Goal: Task Accomplishment & Management: Complete application form

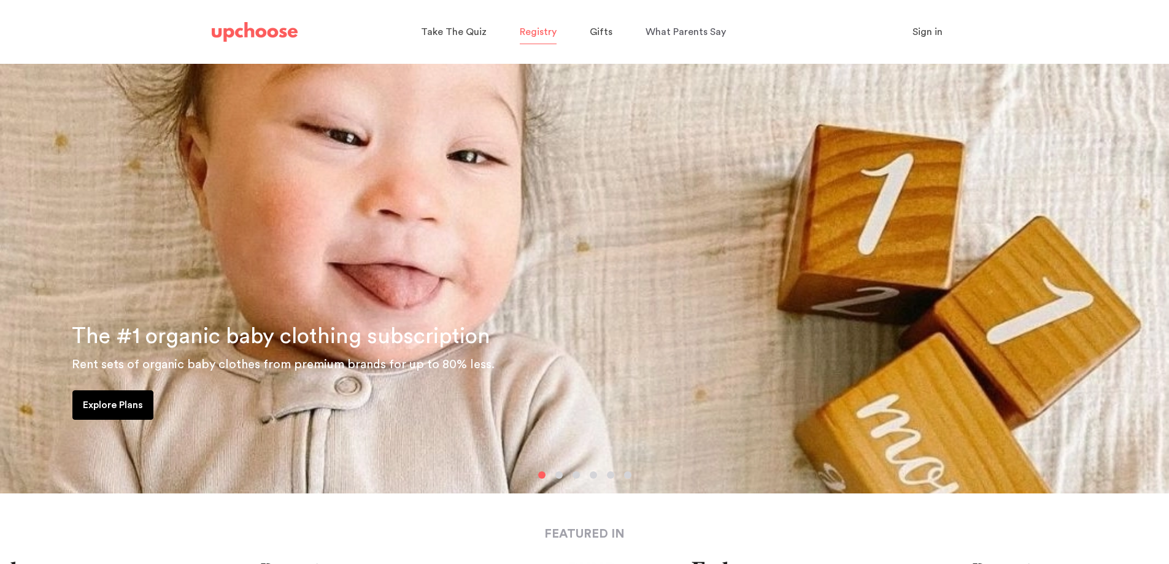
click at [543, 36] on span "Registry" at bounding box center [538, 32] width 37 height 10
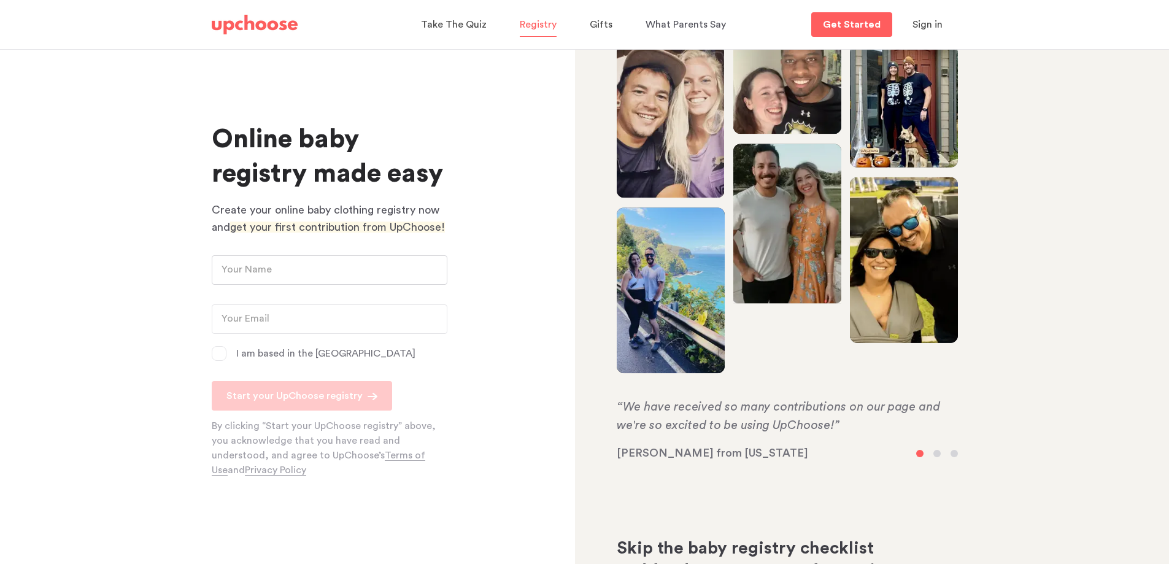
click at [278, 269] on input "text" at bounding box center [330, 269] width 236 height 29
type input "Amanda Sheppard"
click at [250, 318] on input "email" at bounding box center [330, 318] width 236 height 29
type input "amandasheppard1234@gmail.com"
click at [218, 353] on span at bounding box center [219, 353] width 15 height 15
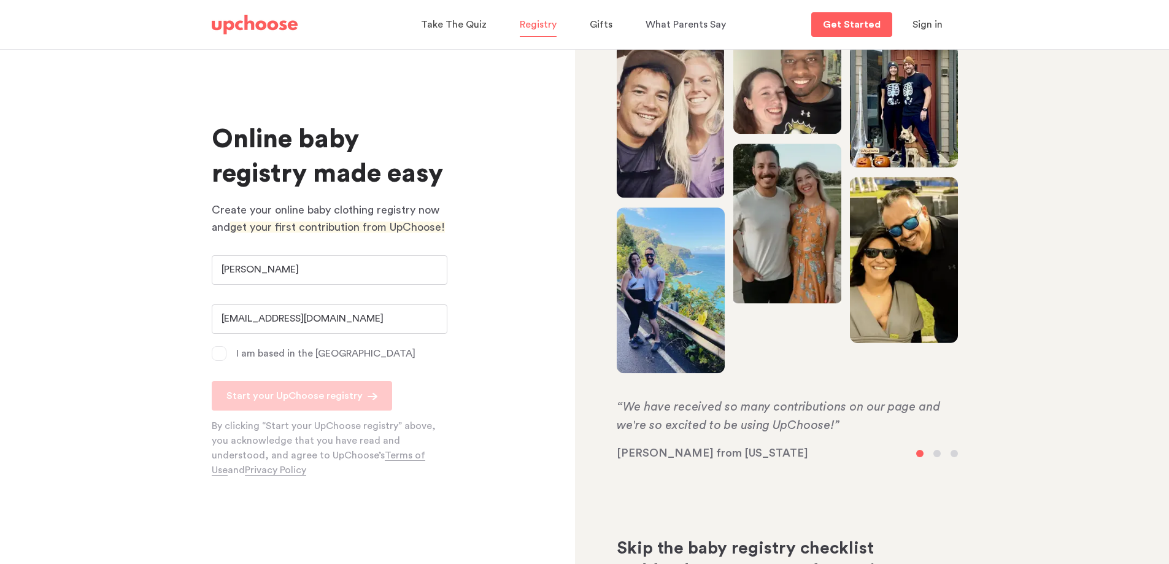
click at [0, 0] on input "I am based in the US" at bounding box center [0, 0] width 0 height 0
click at [290, 395] on p "Start your UpChoose registry" at bounding box center [294, 395] width 136 height 15
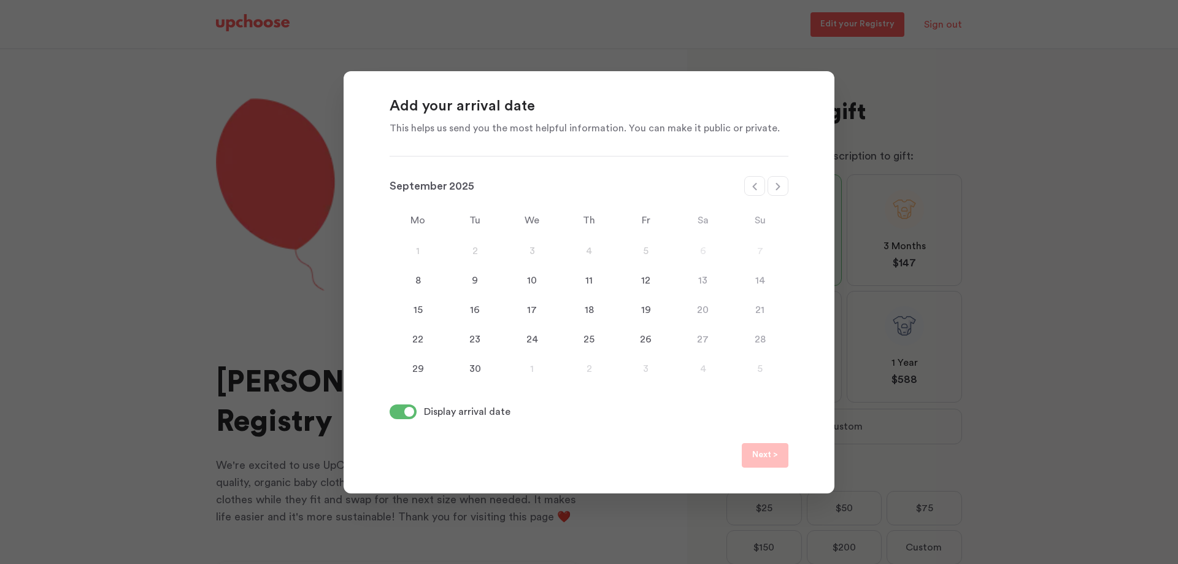
click at [782, 185] on icon at bounding box center [778, 187] width 10 height 10
select select "January"
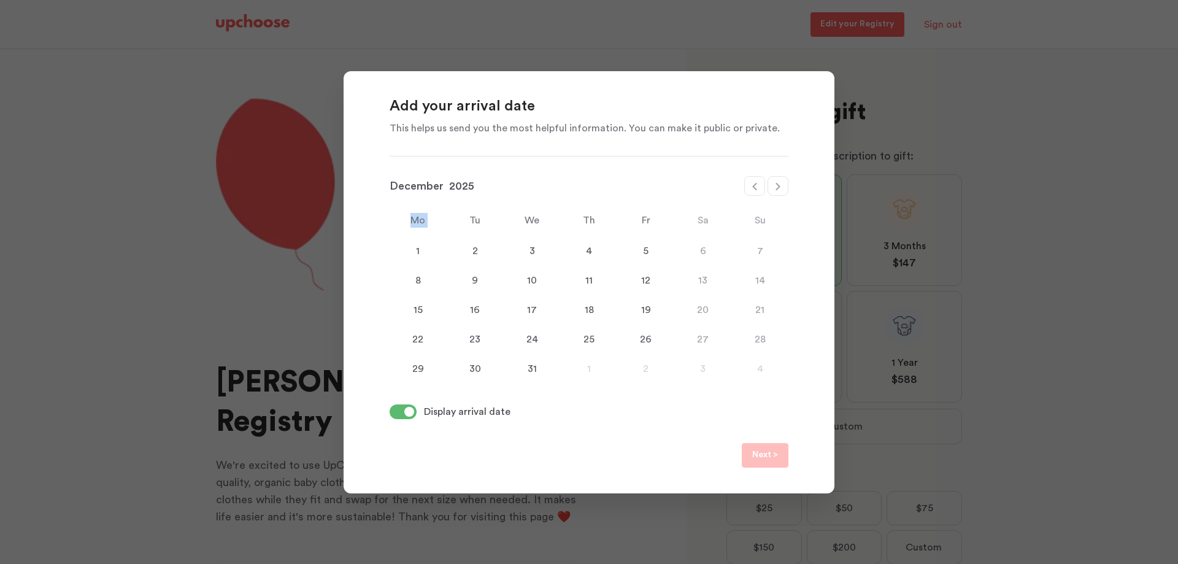
select select "2026"
click at [782, 185] on icon at bounding box center [778, 187] width 10 height 10
select select "April"
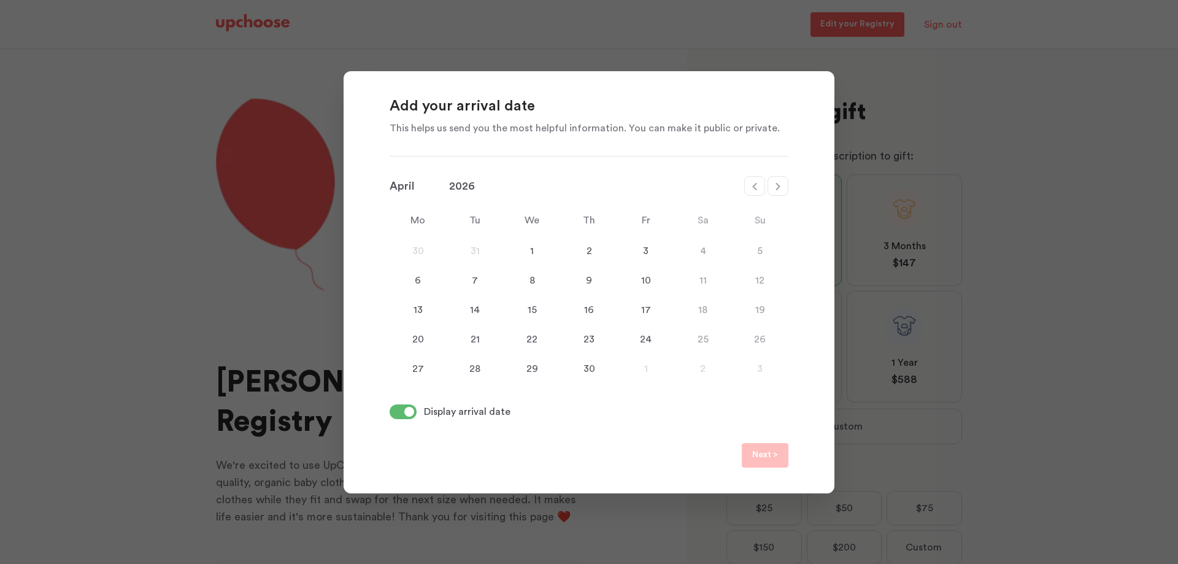
click at [536, 255] on div "1" at bounding box center [532, 251] width 57 height 15
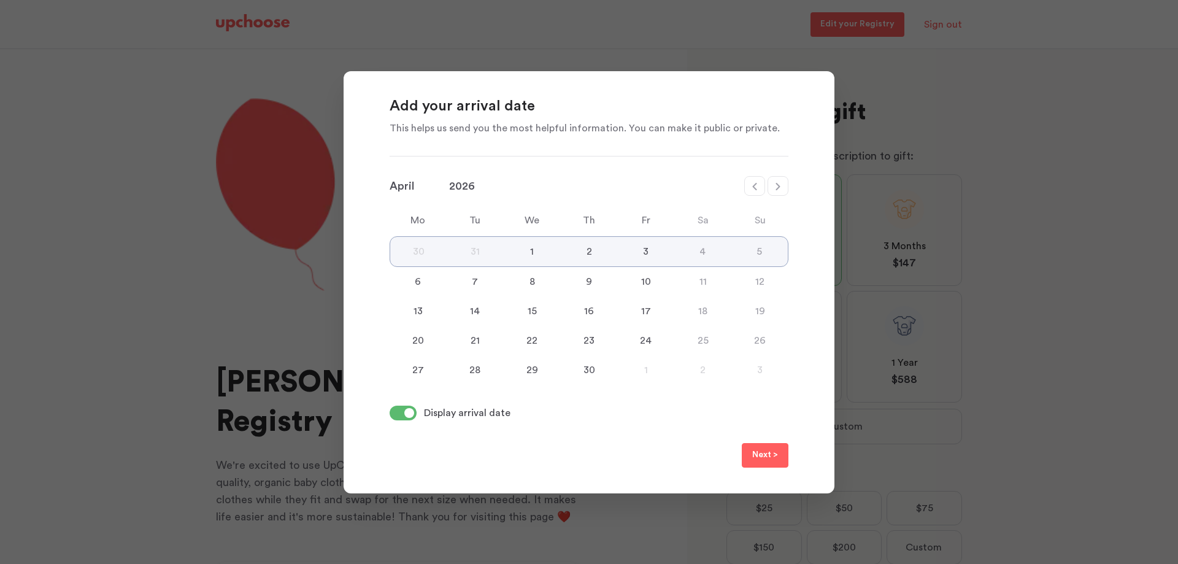
click at [534, 249] on div "1" at bounding box center [532, 251] width 57 height 15
click at [768, 454] on p "Next >" at bounding box center [765, 455] width 26 height 15
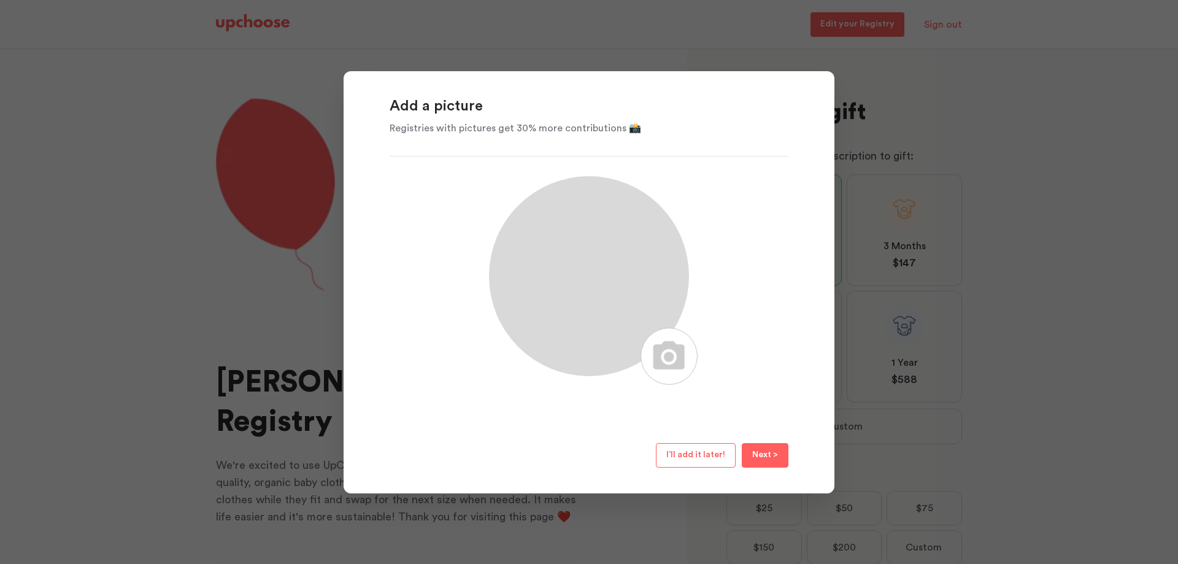
click at [668, 359] on label at bounding box center [669, 356] width 57 height 57
click at [670, 332] on input "file" at bounding box center [676, 330] width 12 height 4
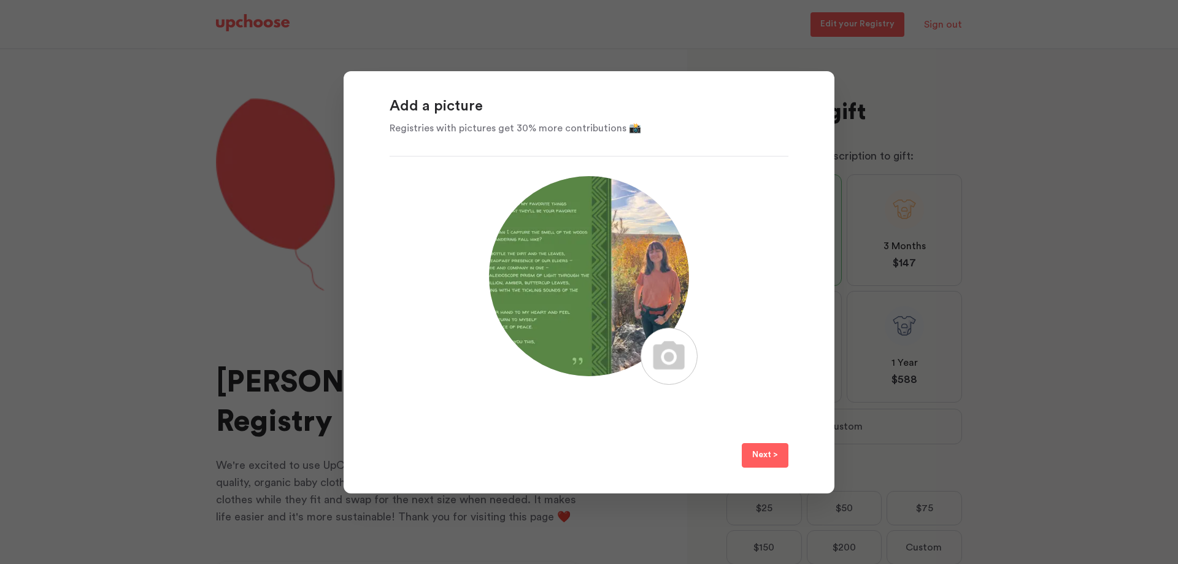
click at [670, 373] on label at bounding box center [669, 356] width 57 height 57
click at [670, 332] on input "file" at bounding box center [676, 330] width 12 height 4
type input "C:\fakepath\sanlúcar-de-barrameda.jpg"
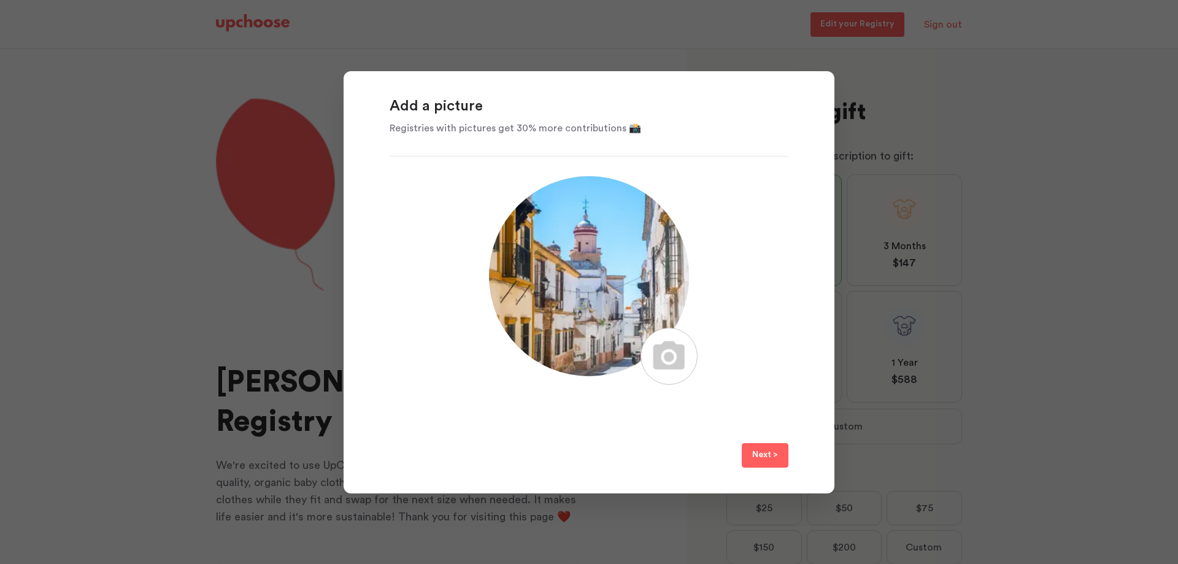
click at [760, 450] on p "Next >" at bounding box center [765, 455] width 26 height 15
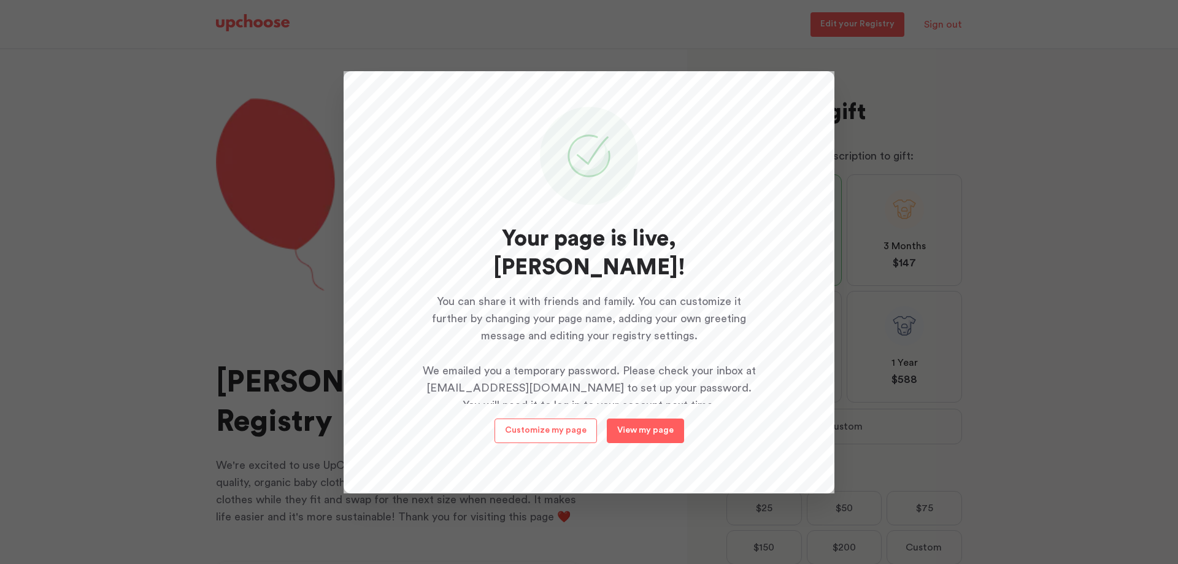
click at [627, 430] on p "View my page" at bounding box center [645, 430] width 56 height 9
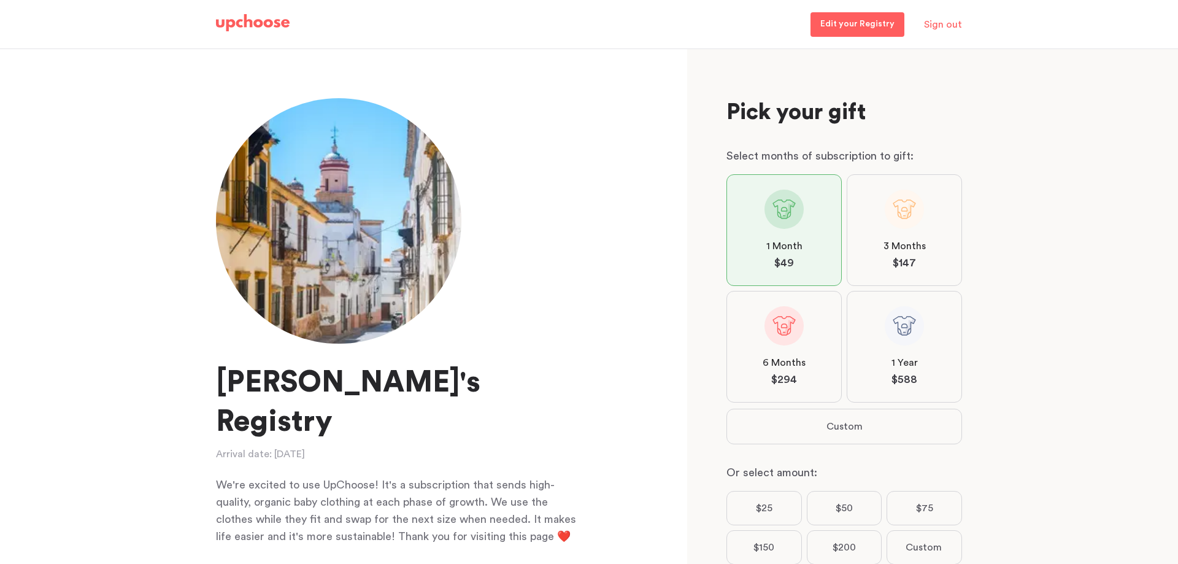
click at [845, 30] on p "Edit your Registry" at bounding box center [858, 24] width 74 height 15
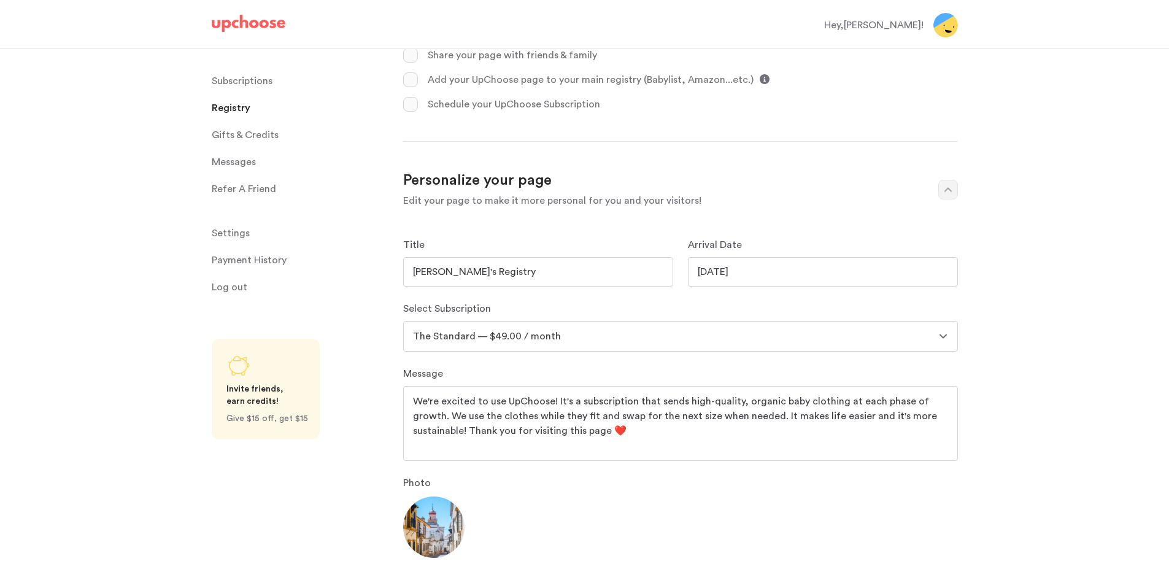
scroll to position [430, 0]
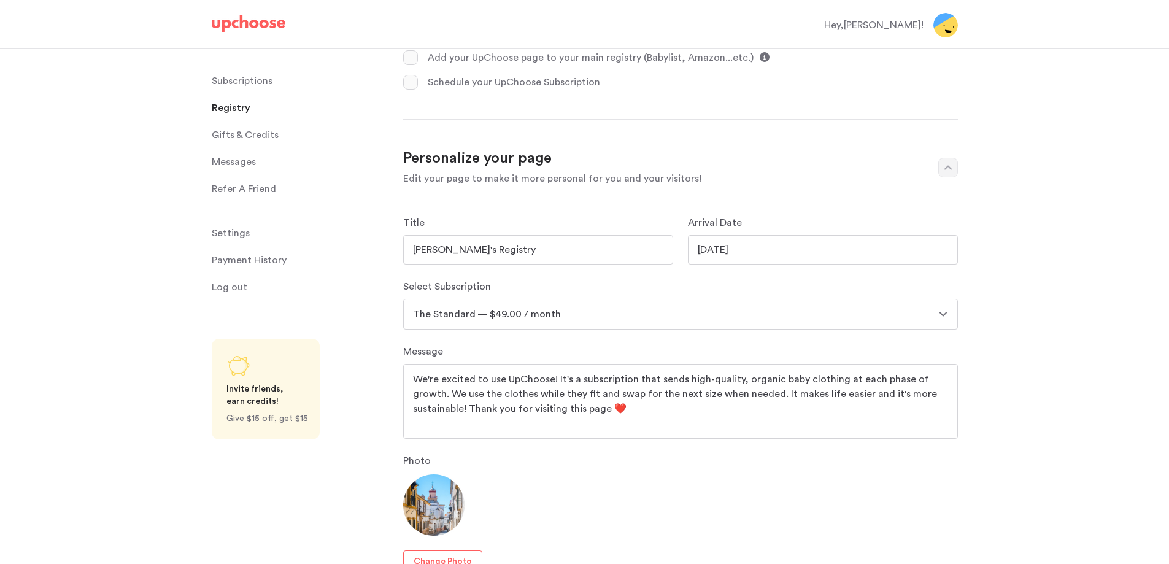
click at [746, 233] on div "Arrival Date [DATE]" at bounding box center [823, 239] width 270 height 49
click at [747, 246] on input "03/30/2026" at bounding box center [823, 249] width 270 height 29
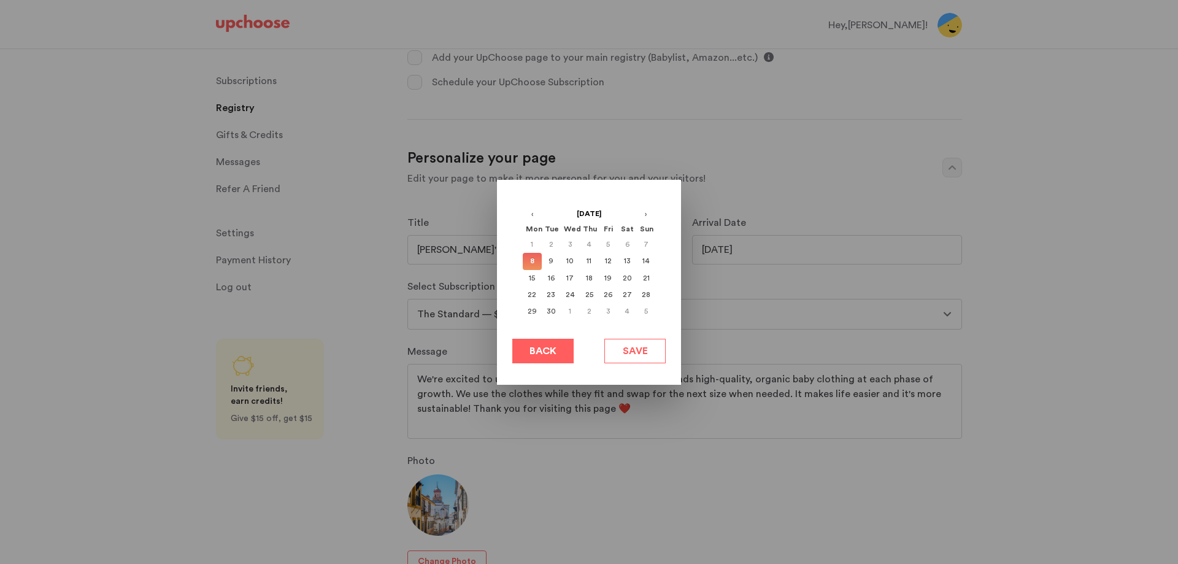
click at [720, 250] on div at bounding box center [589, 282] width 1178 height 564
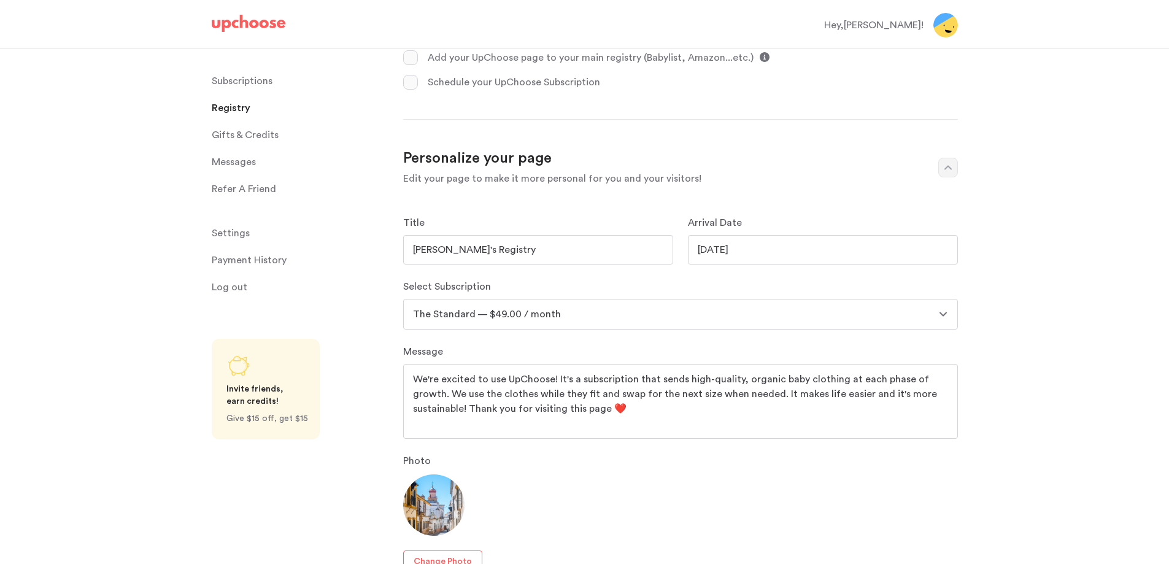
click at [720, 245] on input "03/30/2026" at bounding box center [823, 249] width 270 height 29
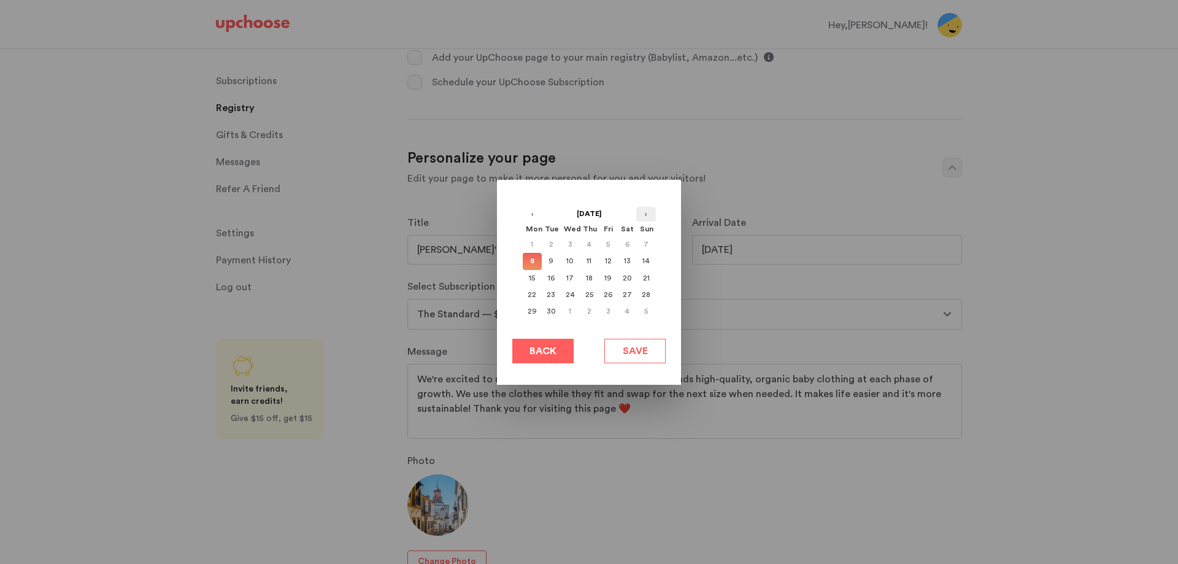
click at [649, 210] on button "›" at bounding box center [646, 214] width 20 height 15
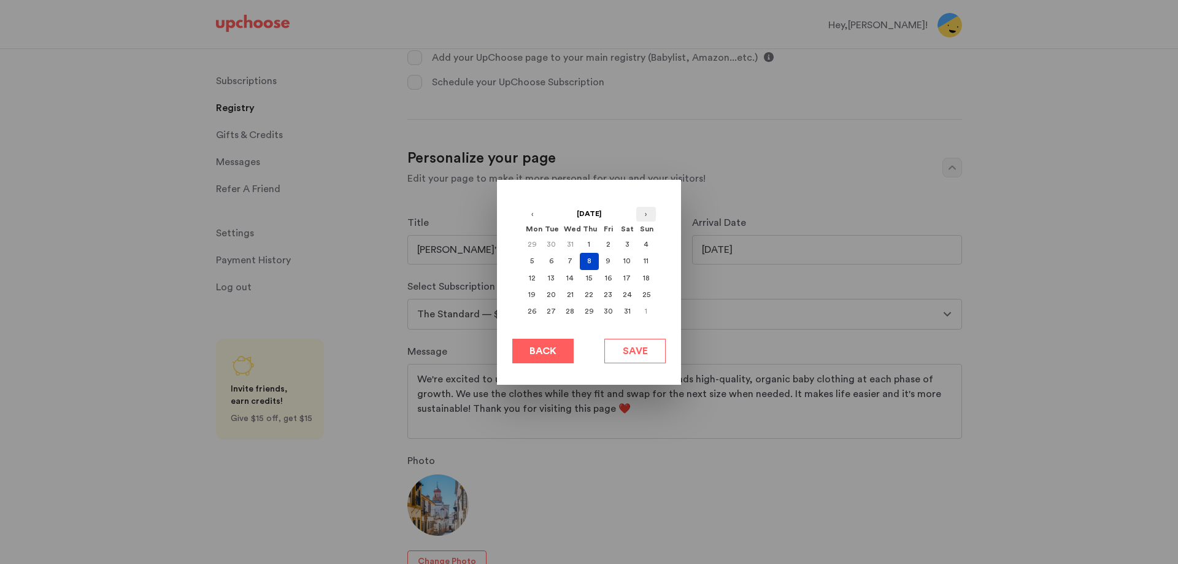
click at [649, 210] on button "›" at bounding box center [646, 214] width 20 height 15
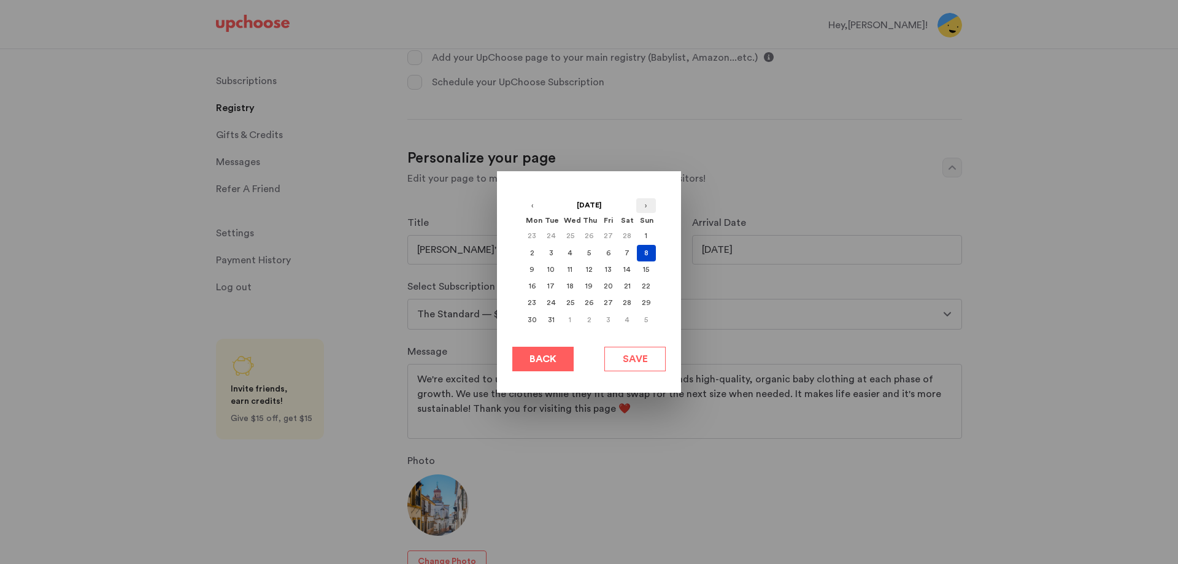
click at [644, 207] on button "›" at bounding box center [646, 205] width 20 height 15
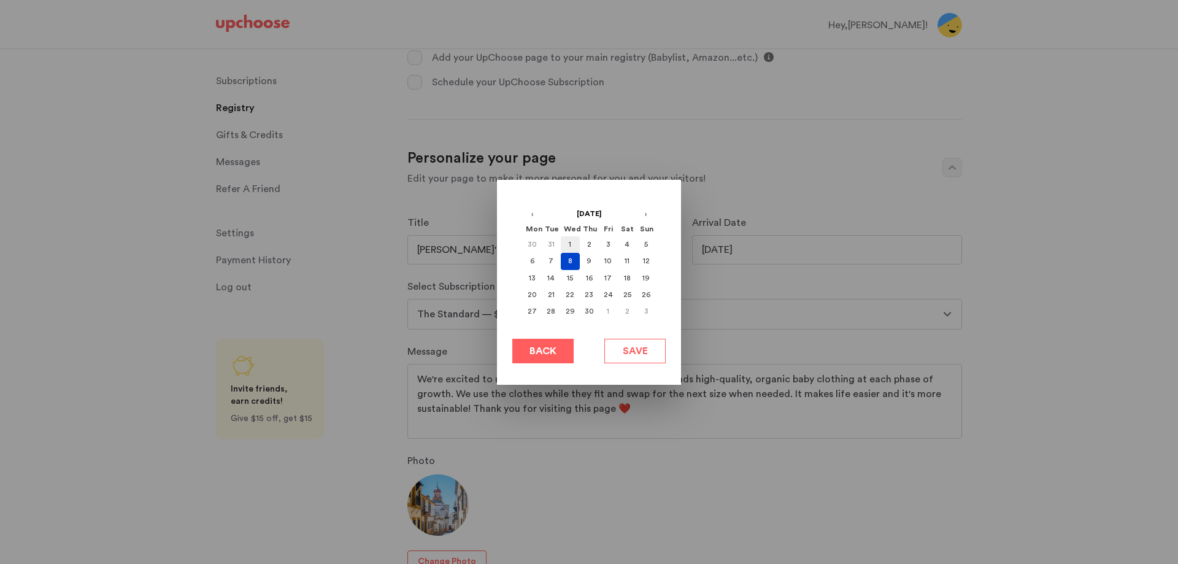
click at [568, 241] on div "1" at bounding box center [570, 244] width 19 height 17
click at [633, 346] on span "Save" at bounding box center [635, 351] width 25 height 15
type input "04/01/2026"
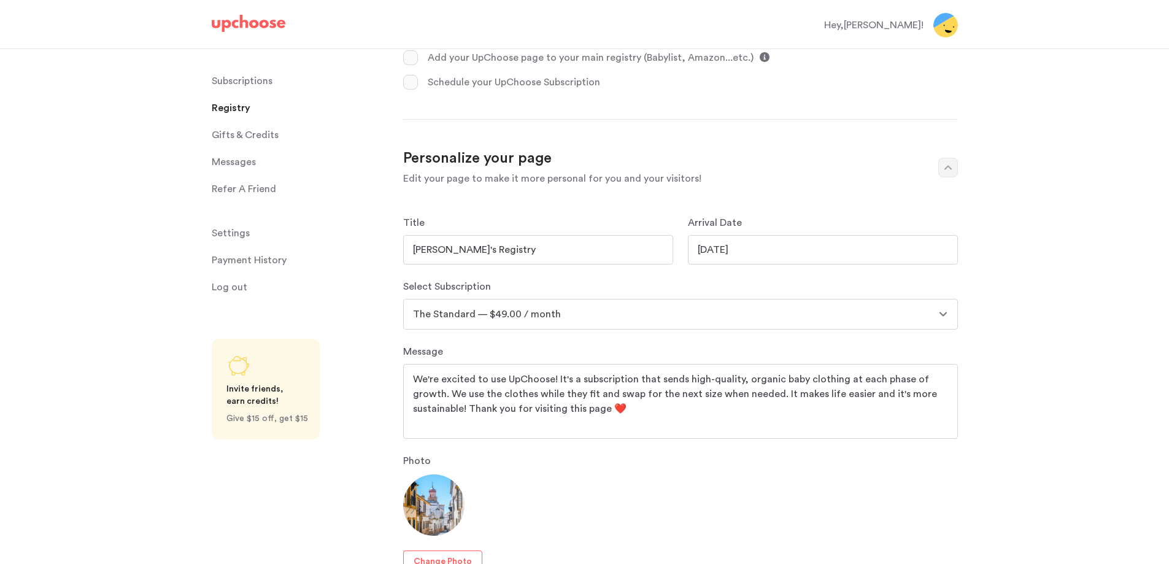
click at [631, 312] on select "The Full Set — $139.00 / month The Full Set — $89.00 / month The Standard — $99…" at bounding box center [680, 314] width 555 height 31
select select "29"
click at [403, 299] on select "The Full Set — $139.00 / month The Full Set — $89.00 / month The Standard — $99…" at bounding box center [680, 314] width 555 height 31
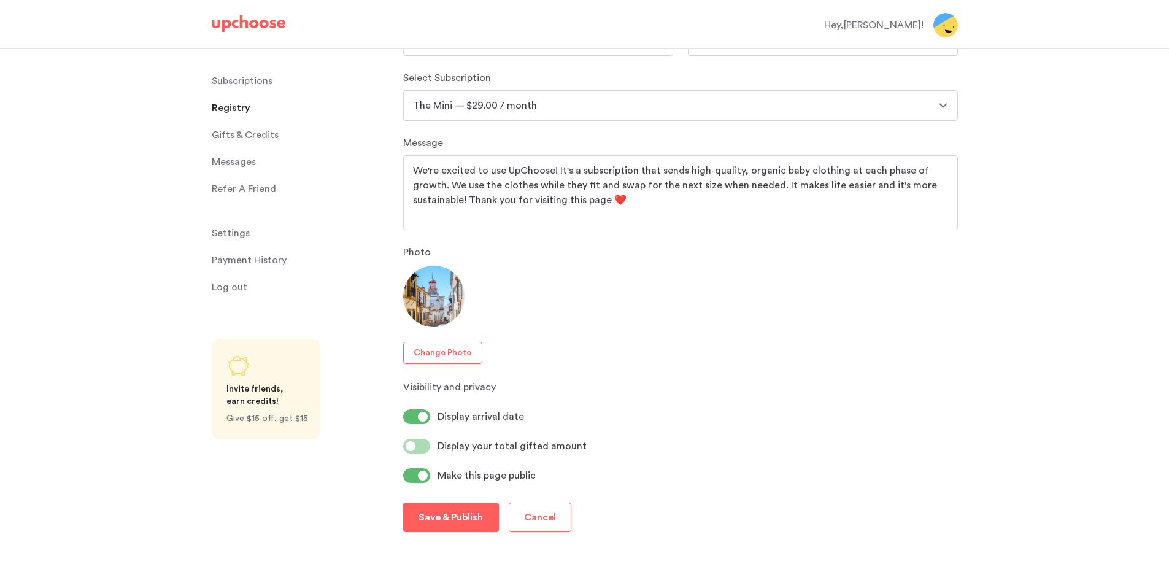
scroll to position [675, 0]
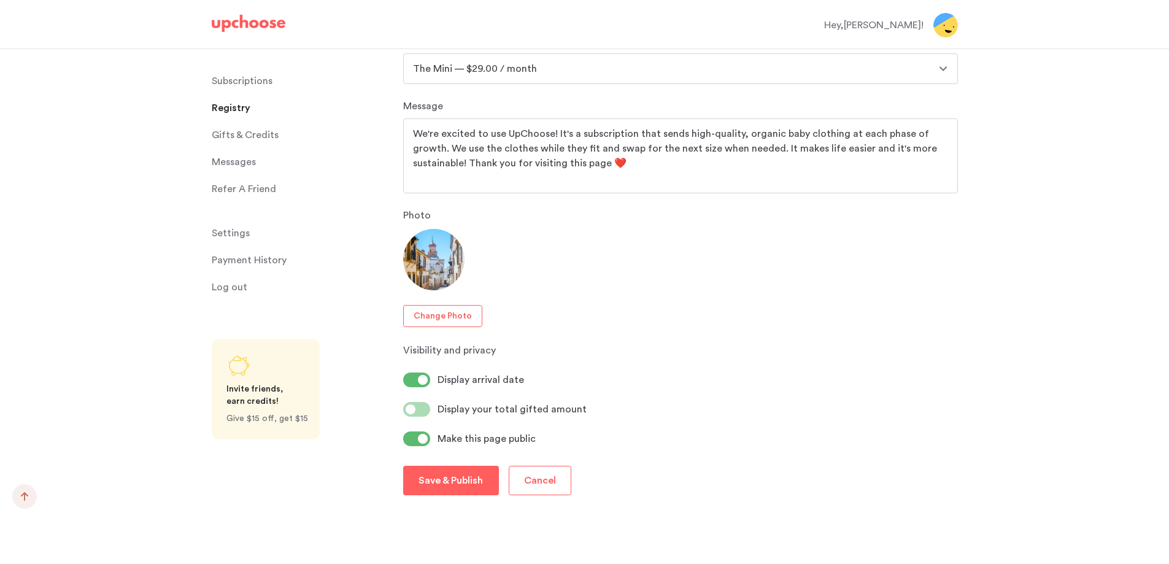
click at [423, 381] on span at bounding box center [423, 380] width 10 height 10
click at [0, 0] on input "checkbox" at bounding box center [0, 0] width 0 height 0
click at [468, 475] on p "Save & Publish" at bounding box center [451, 480] width 64 height 15
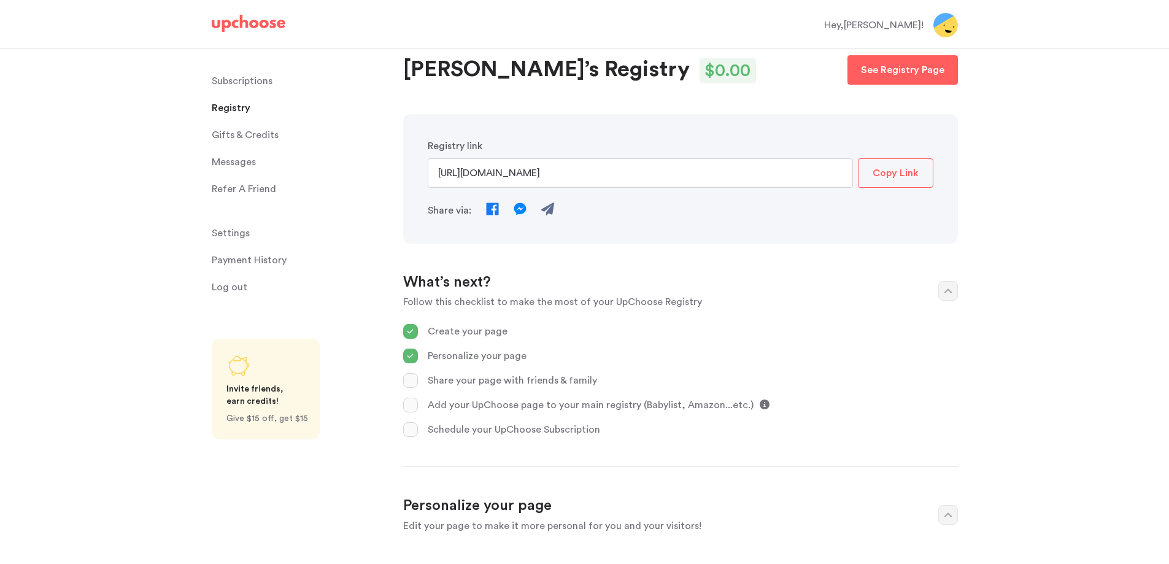
scroll to position [0, 0]
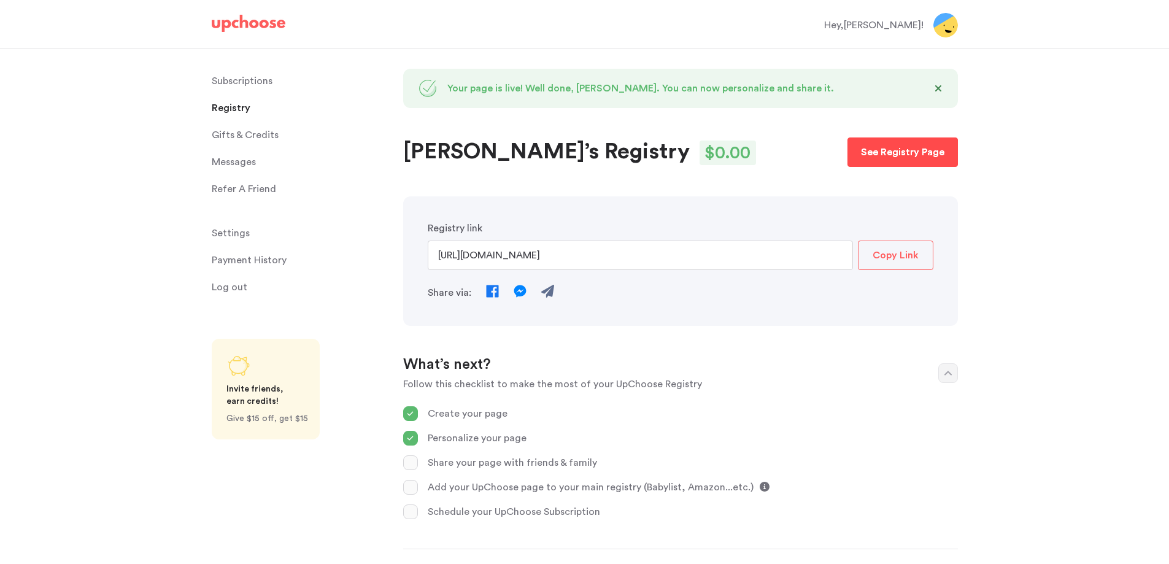
click at [917, 156] on p "See Registry Page" at bounding box center [902, 152] width 83 height 15
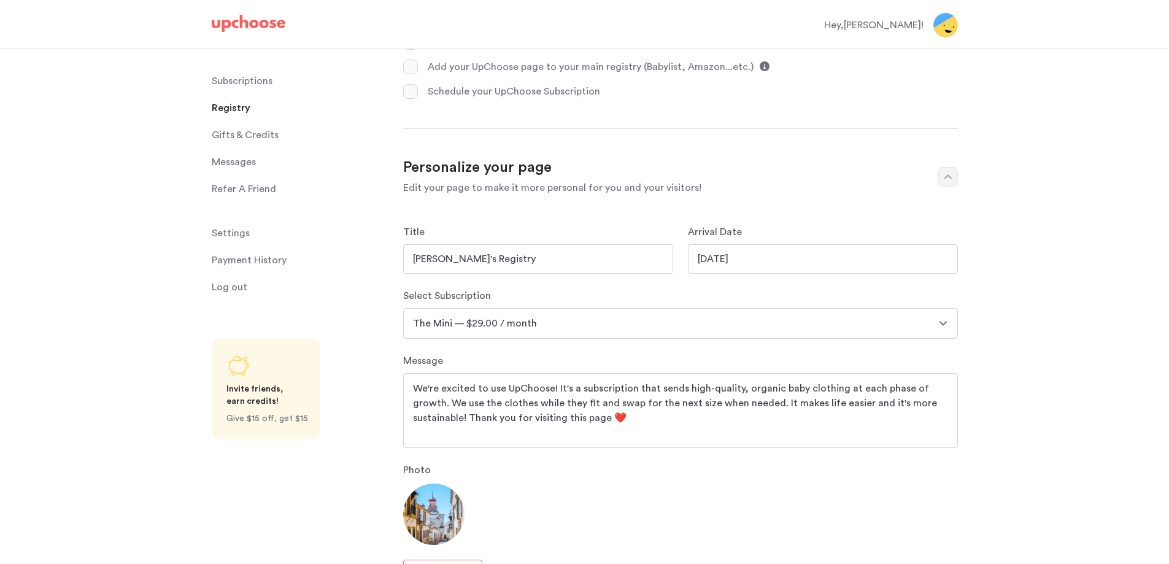
scroll to position [430, 0]
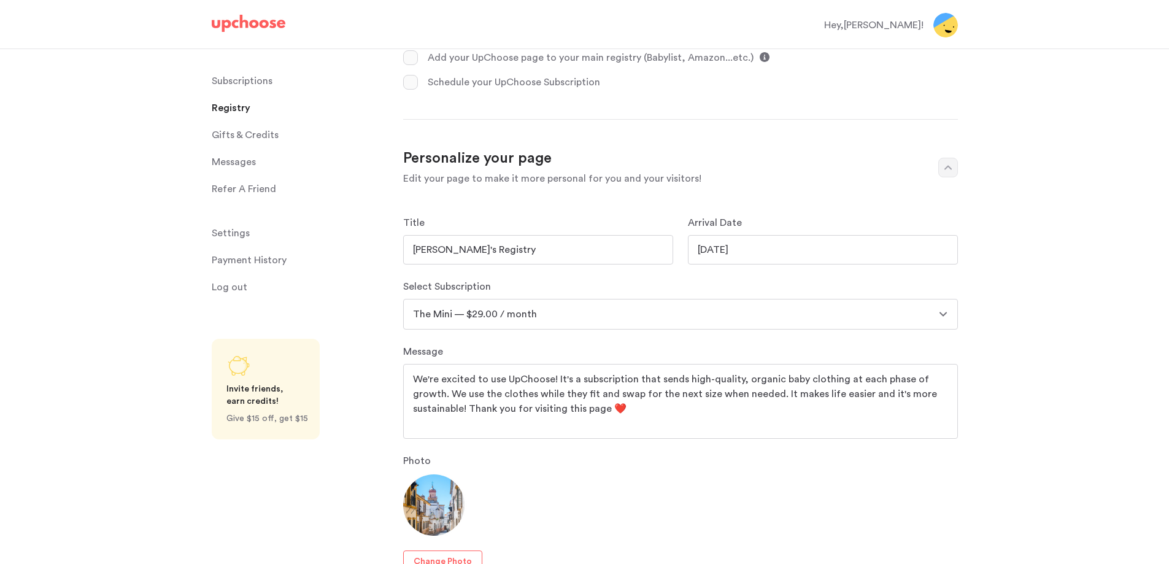
drag, startPoint x: 409, startPoint y: 380, endPoint x: 498, endPoint y: 394, distance: 89.4
click at [498, 394] on div "We're excited to use UpChoose! It's a subscription that sends high-quality, org…" at bounding box center [680, 401] width 555 height 75
drag, startPoint x: 639, startPoint y: 414, endPoint x: 395, endPoint y: 375, distance: 247.9
click at [395, 376] on div "Subscriptions Subscriptions Registry Registry Gifts & Credits Gifts & Credits M…" at bounding box center [584, 220] width 1169 height 1200
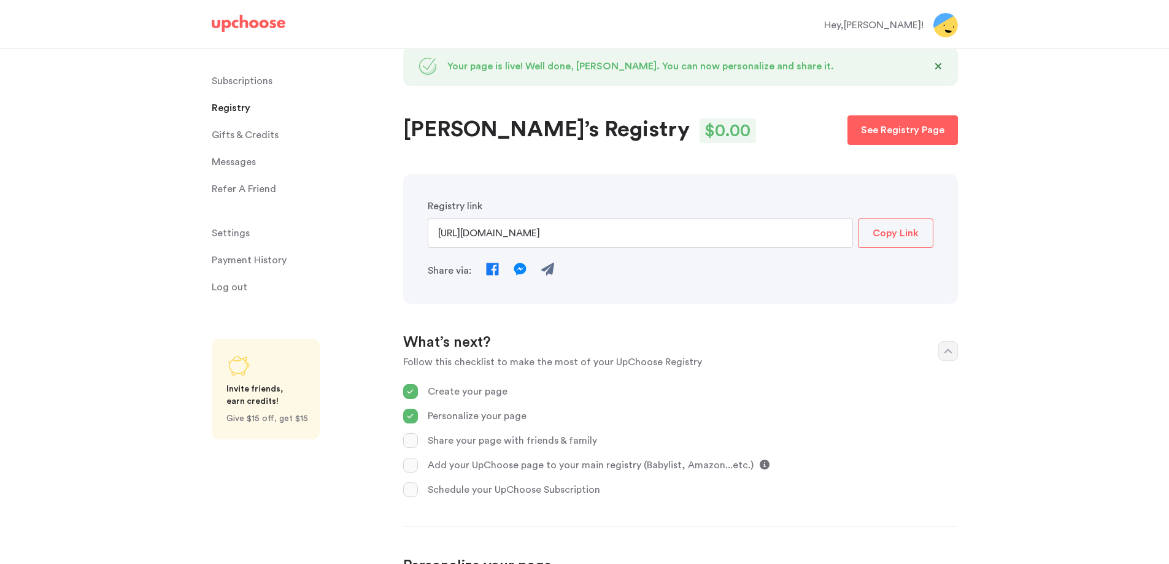
scroll to position [0, 0]
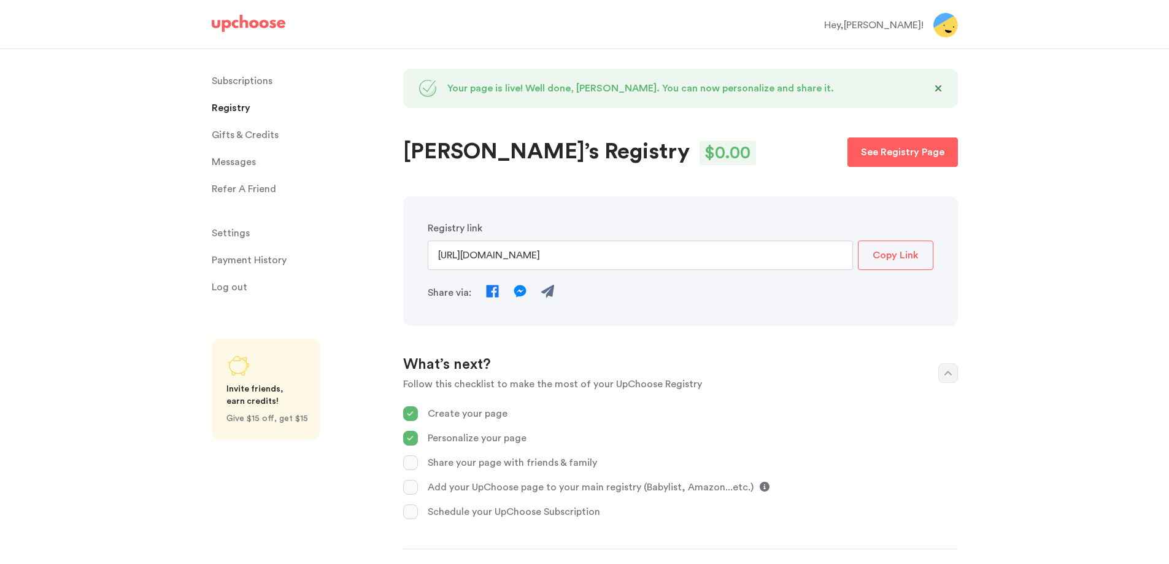
click at [152, 231] on div "Subscriptions Subscriptions Registry Registry Gifts & Credits Gifts & Credits M…" at bounding box center [201, 281] width 403 height 464
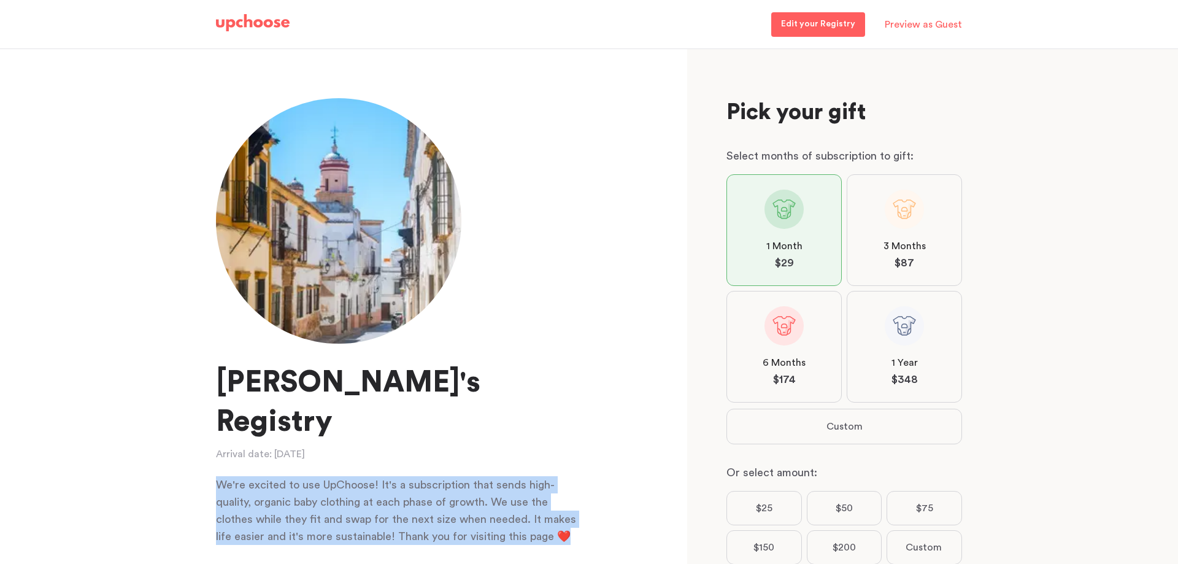
drag, startPoint x: 218, startPoint y: 441, endPoint x: 577, endPoint y: 495, distance: 363.7
click at [577, 495] on div "We're excited to use UpChoose! It's a subscription that sends high-quality, org…" at bounding box center [397, 510] width 363 height 69
copy div "We're excited to use UpChoose! It's a subscription that sends high-quality, org…"
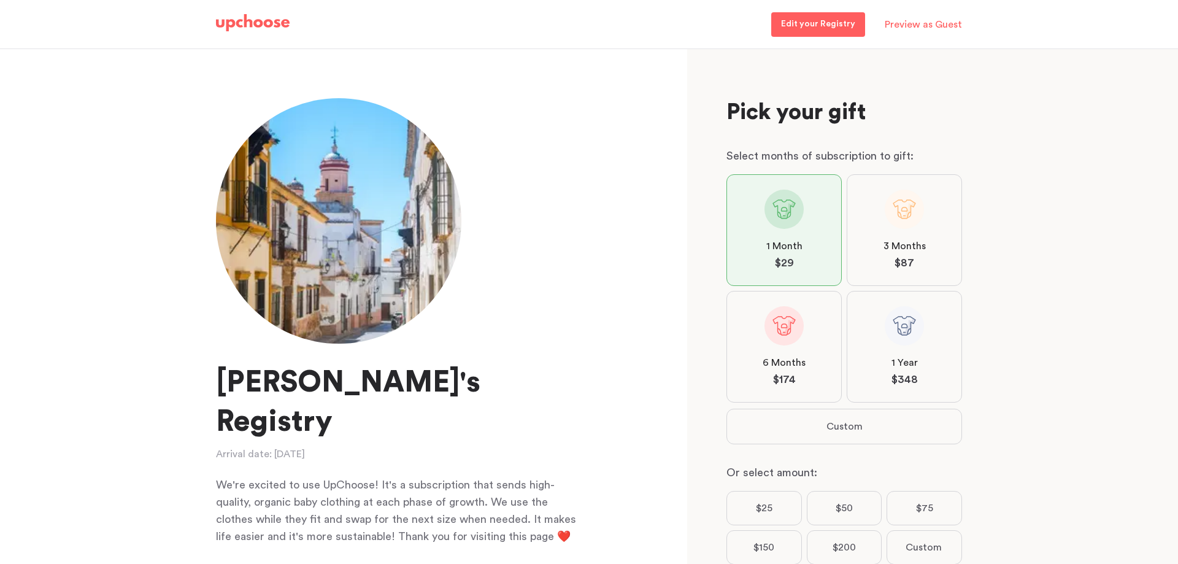
click at [581, 272] on div "Amanda's Registry Arrival date: April 1, 2026 We're excited to use UpChoose! It…" at bounding box center [344, 306] width 689 height 515
